Goal: Find specific page/section: Find specific page/section

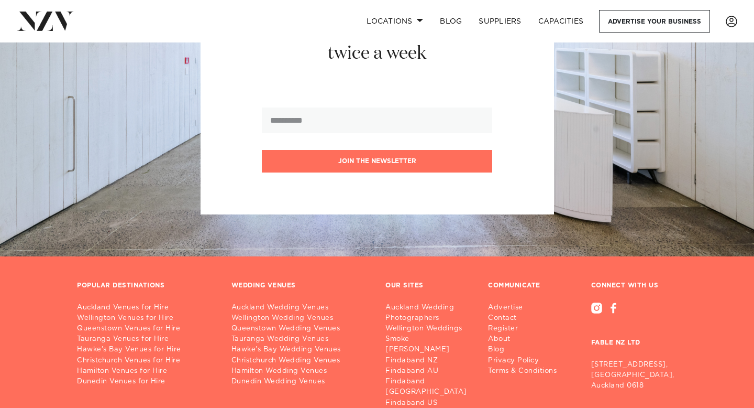
scroll to position [1959, 0]
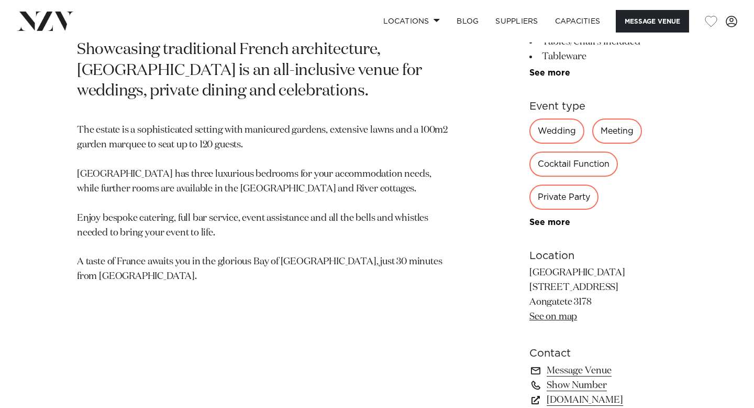
scroll to position [531, 0]
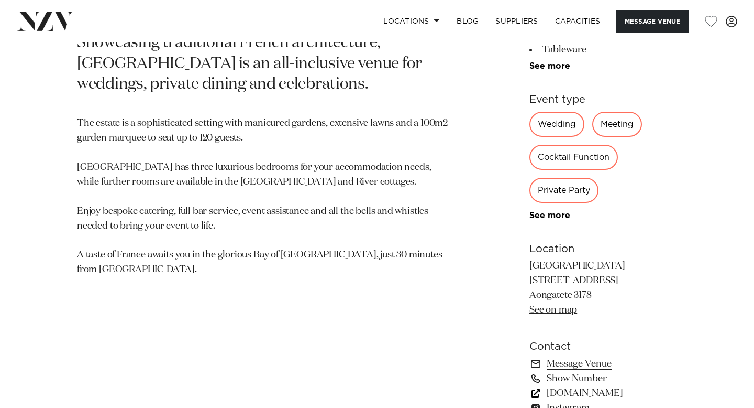
click at [548, 386] on link "www.villavie.co.nz" at bounding box center [604, 393] width 148 height 15
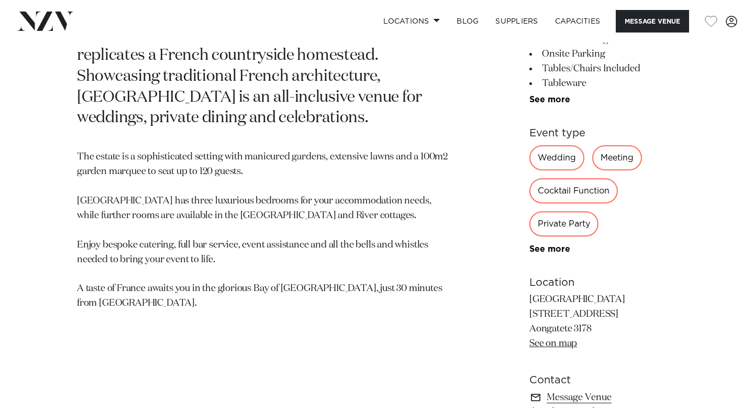
scroll to position [494, 0]
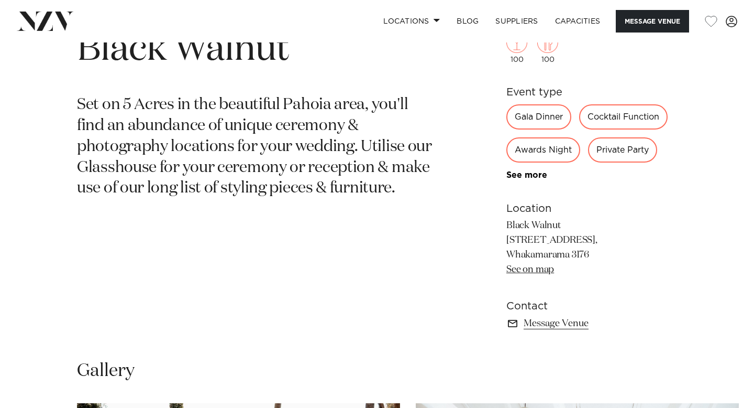
scroll to position [431, 0]
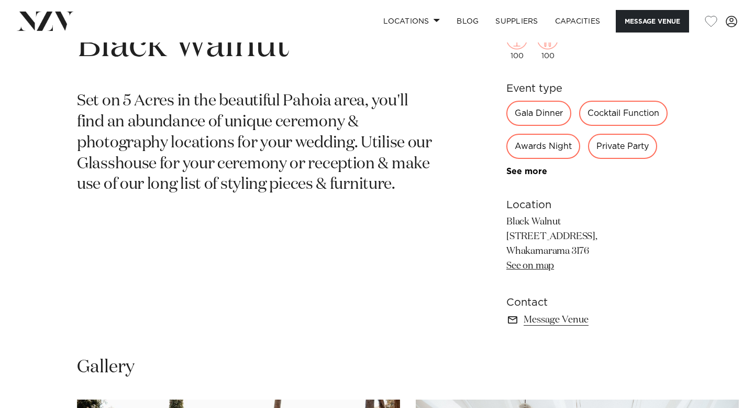
click at [530, 178] on div "100 100 Event type Gala Dinner Cocktail Function Awards Night Private Party Exh…" at bounding box center [592, 156] width 171 height 341
click at [524, 172] on link "See more" at bounding box center [548, 171] width 82 height 8
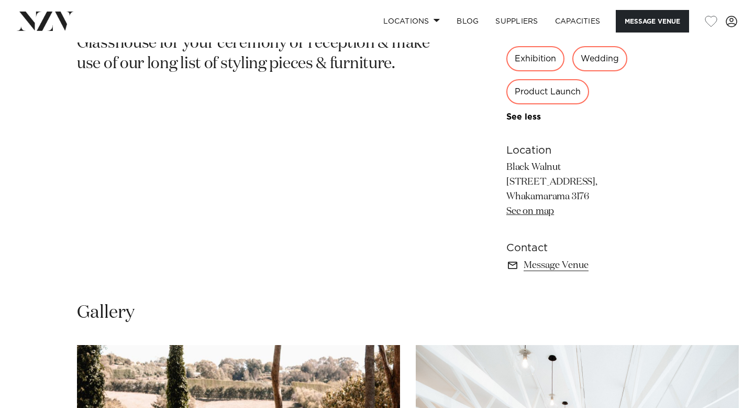
scroll to position [552, 0]
